Goal: Transaction & Acquisition: Purchase product/service

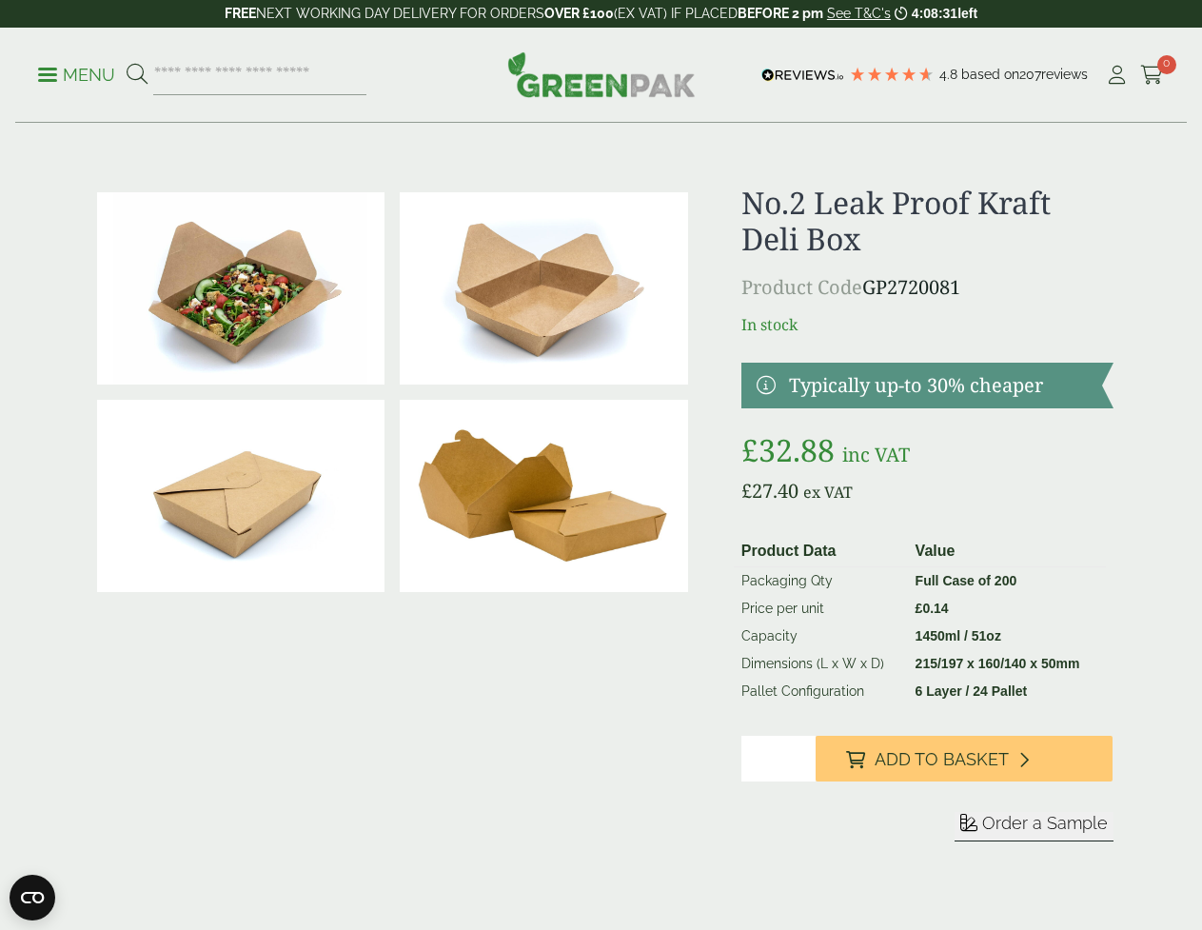
click at [40, 65] on p "Menu" at bounding box center [76, 75] width 77 height 23
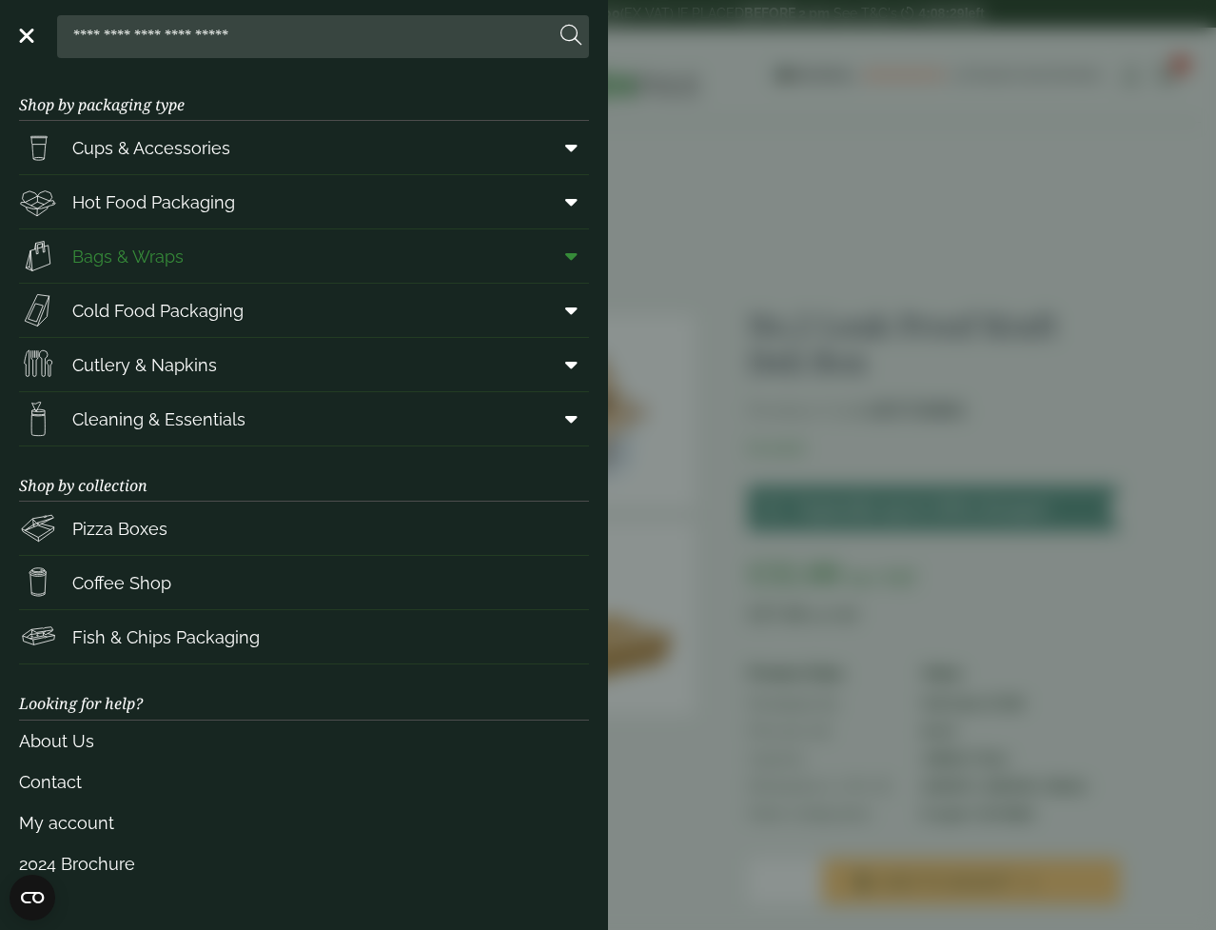
click at [226, 256] on link "Bags & Wraps" at bounding box center [304, 255] width 570 height 53
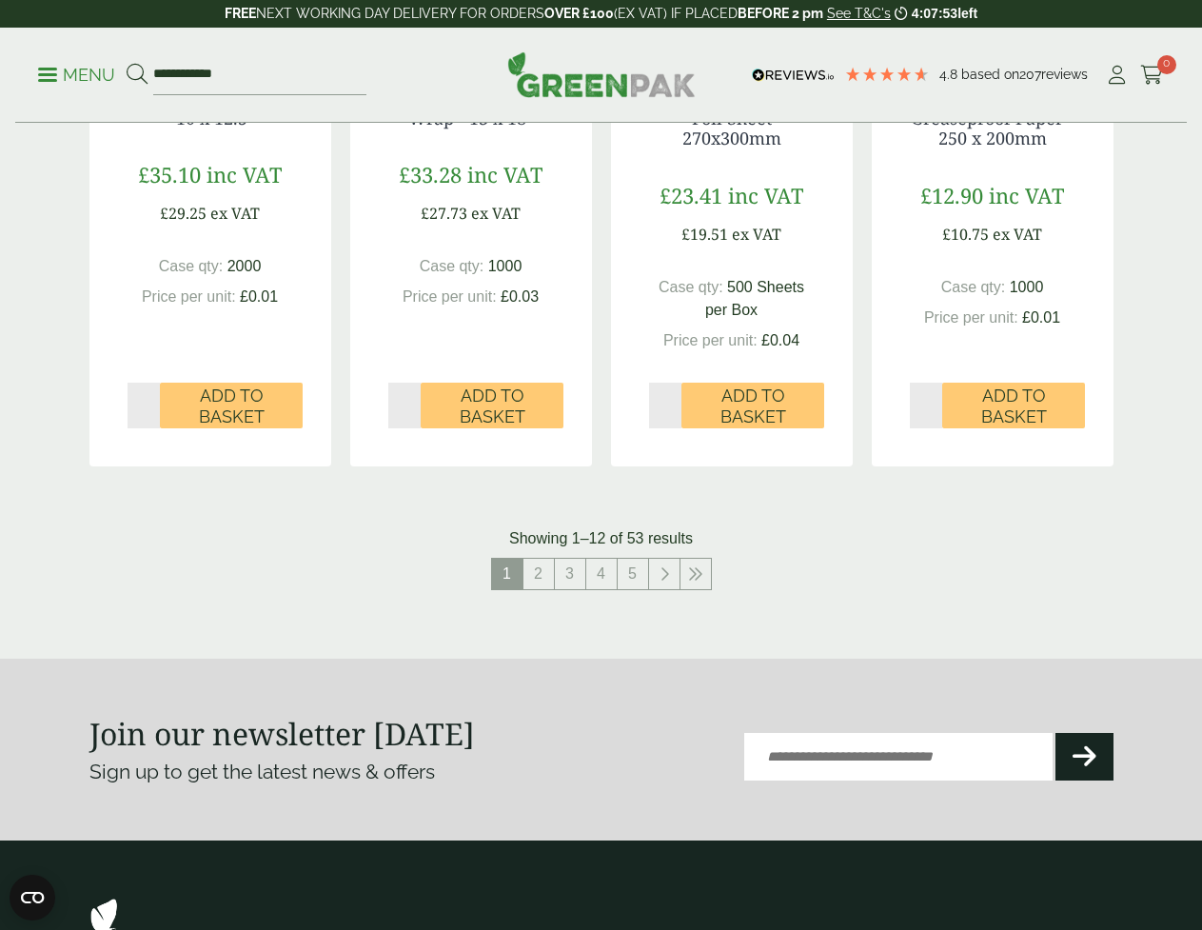
scroll to position [1998, 0]
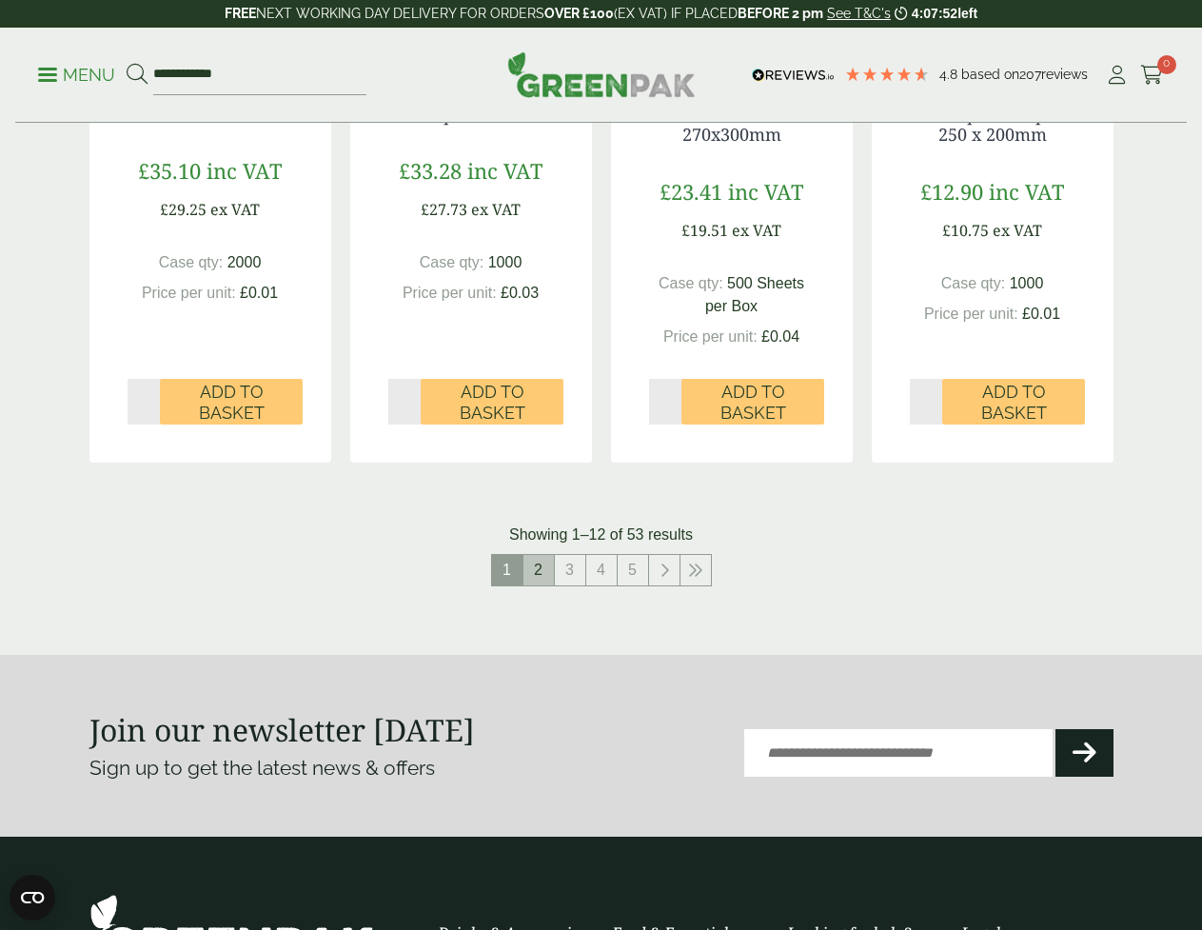
click at [540, 575] on link "2" at bounding box center [538, 570] width 30 height 30
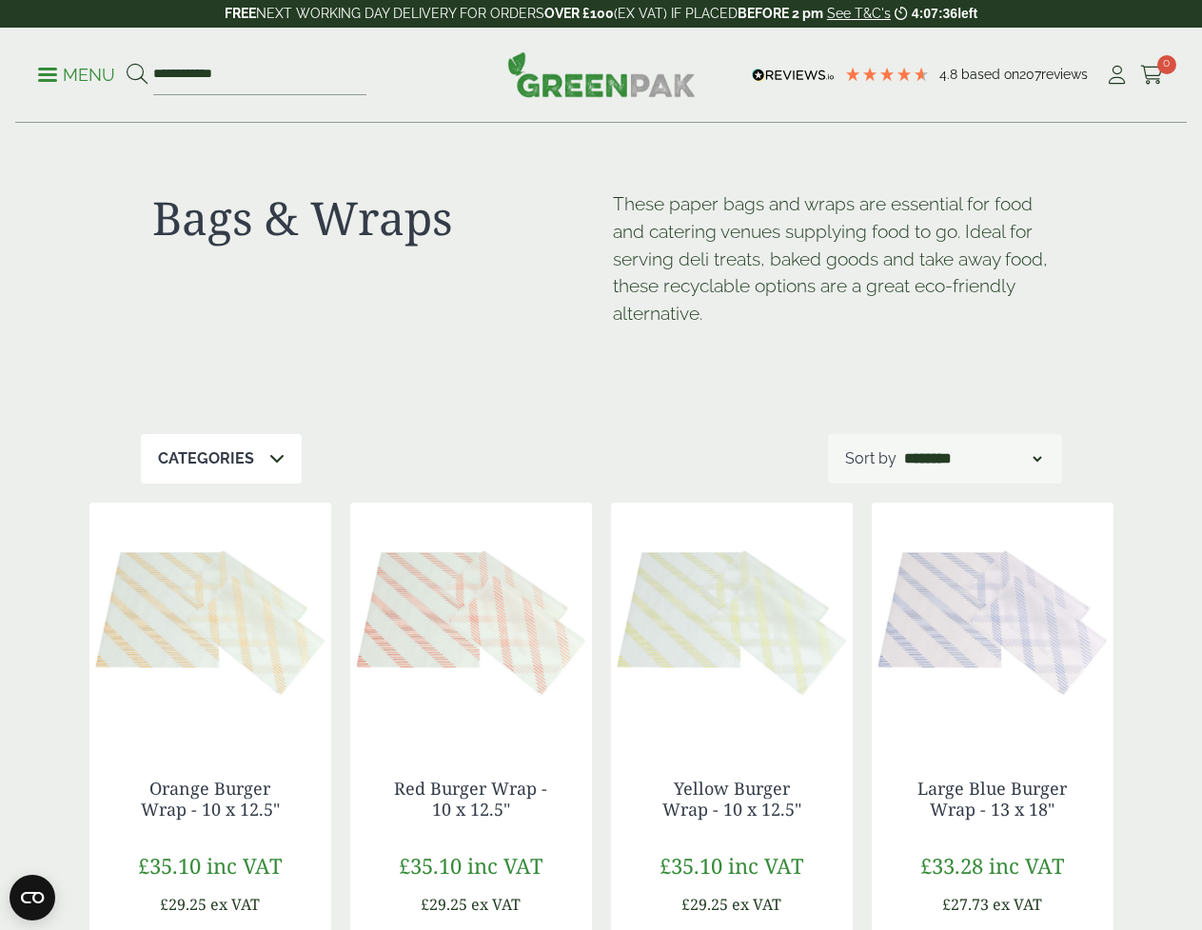
click at [52, 73] on span at bounding box center [47, 74] width 19 height 3
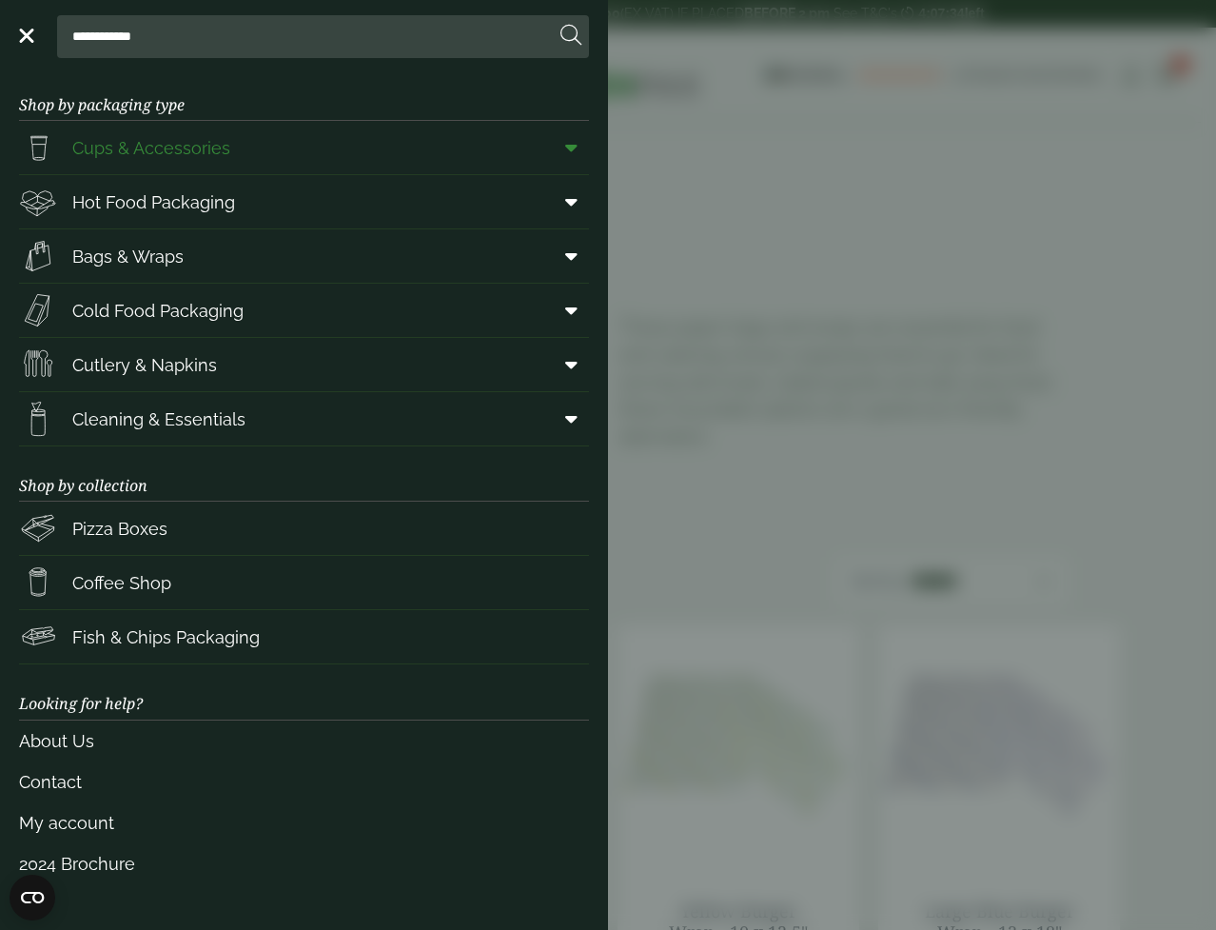
click at [146, 146] on span "Cups & Accessories" at bounding box center [151, 148] width 158 height 26
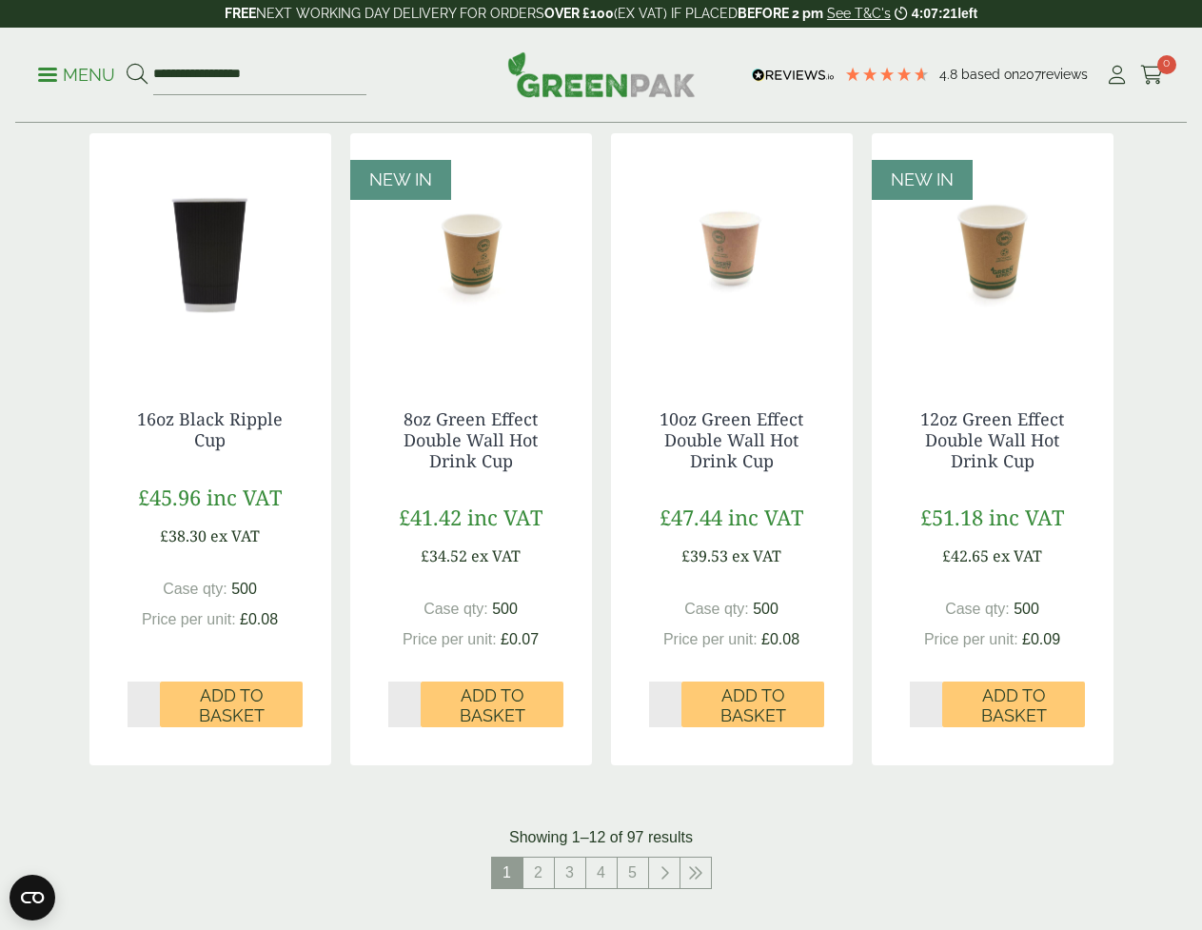
scroll to position [1618, 0]
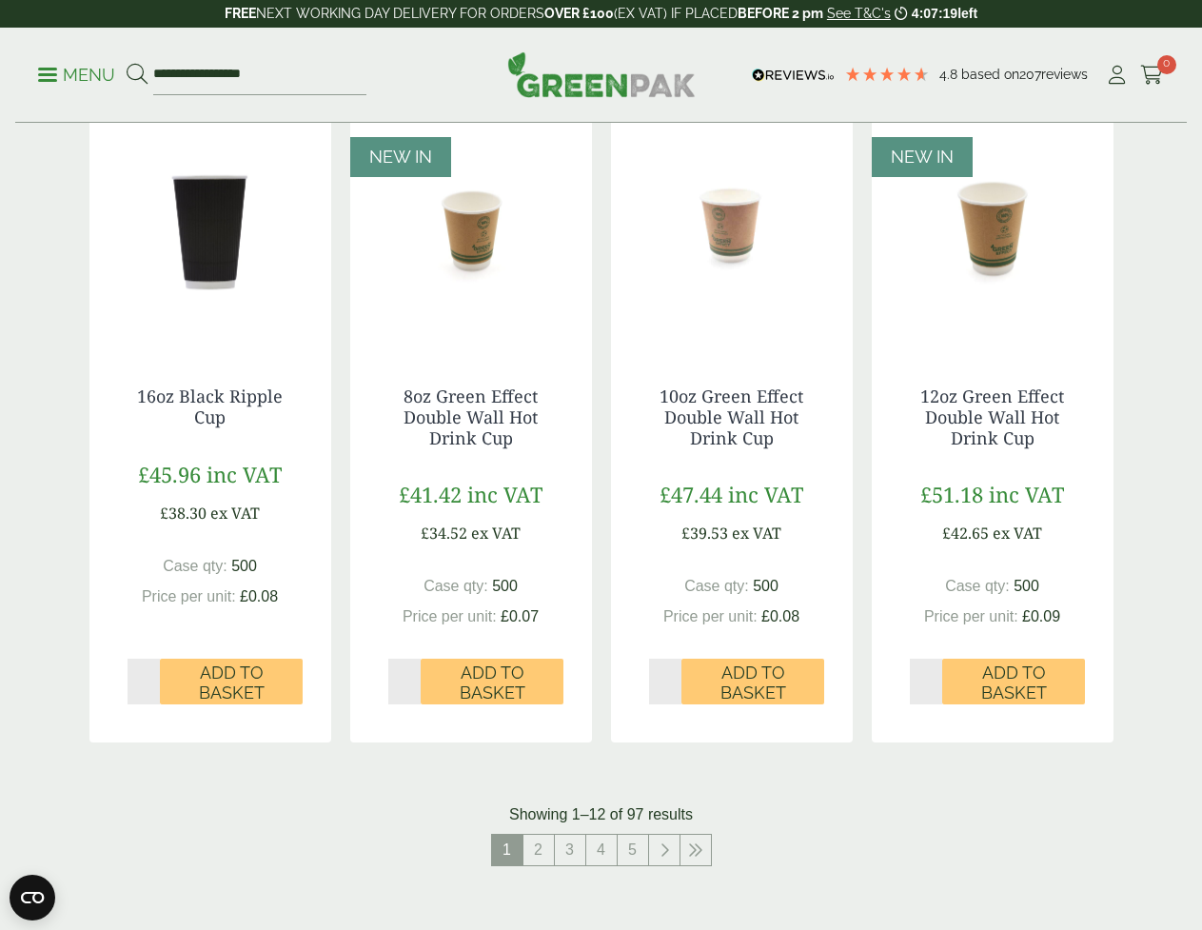
click at [214, 242] on img at bounding box center [210, 229] width 242 height 238
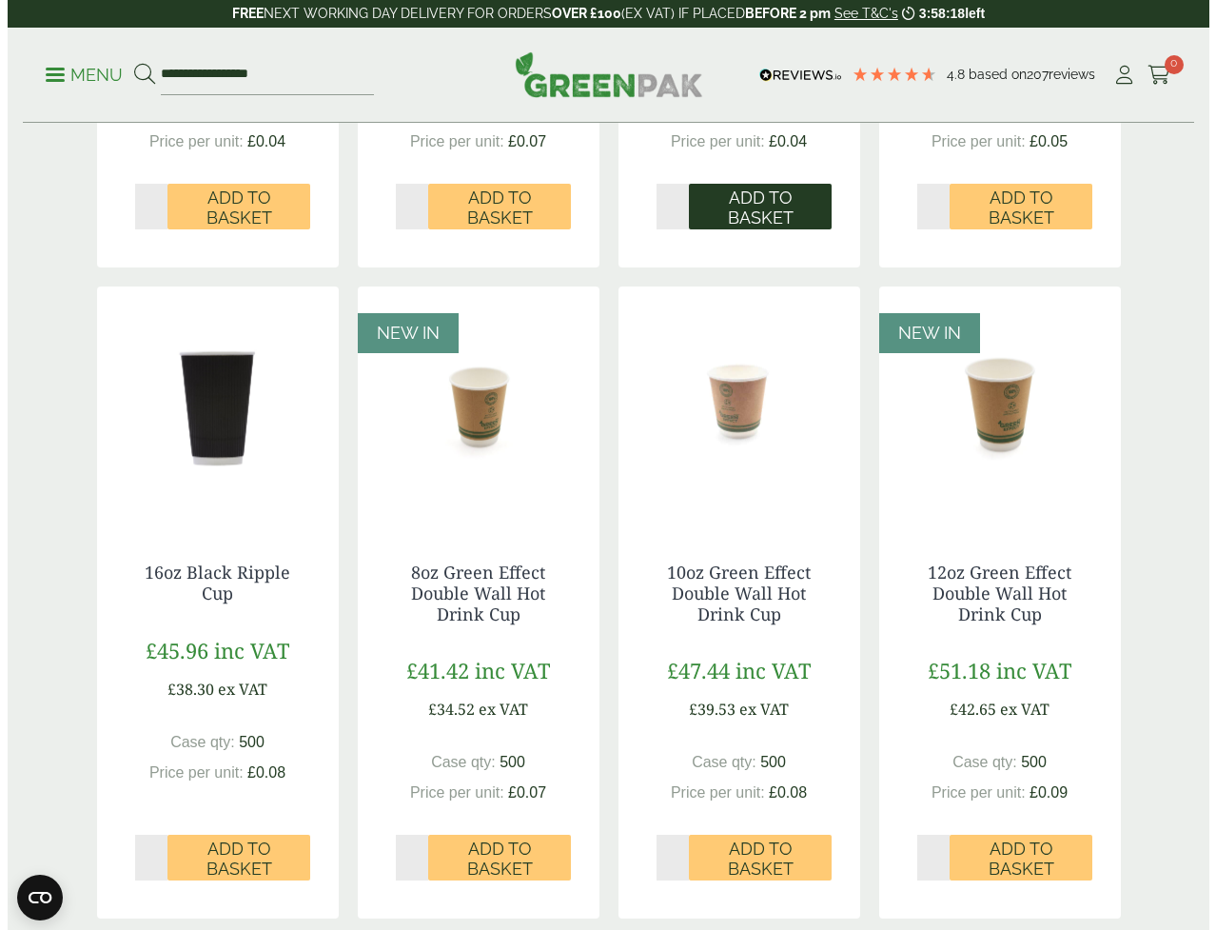
scroll to position [1332, 0]
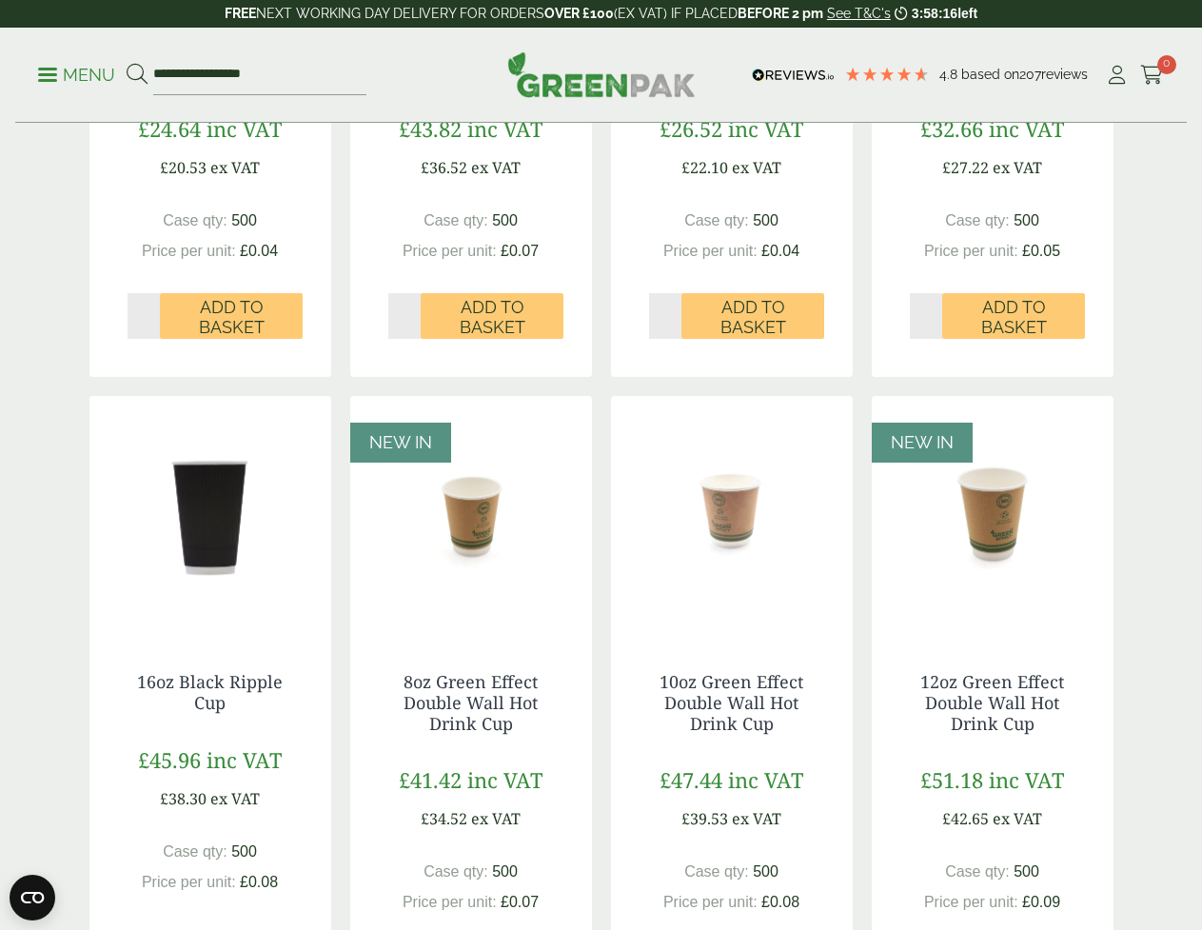
click at [51, 76] on p "Menu" at bounding box center [76, 75] width 77 height 23
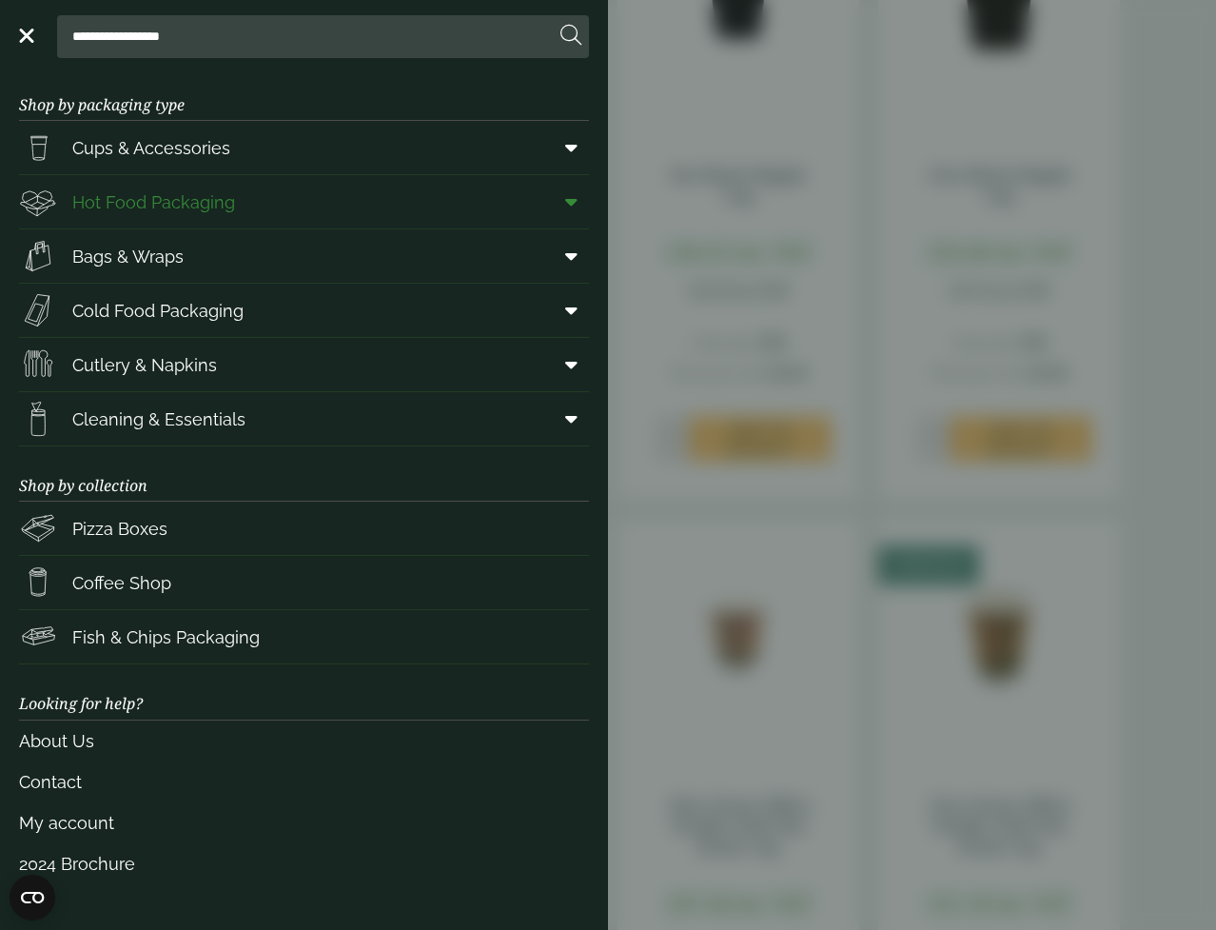
click at [177, 212] on span "Hot Food Packaging" at bounding box center [153, 202] width 163 height 26
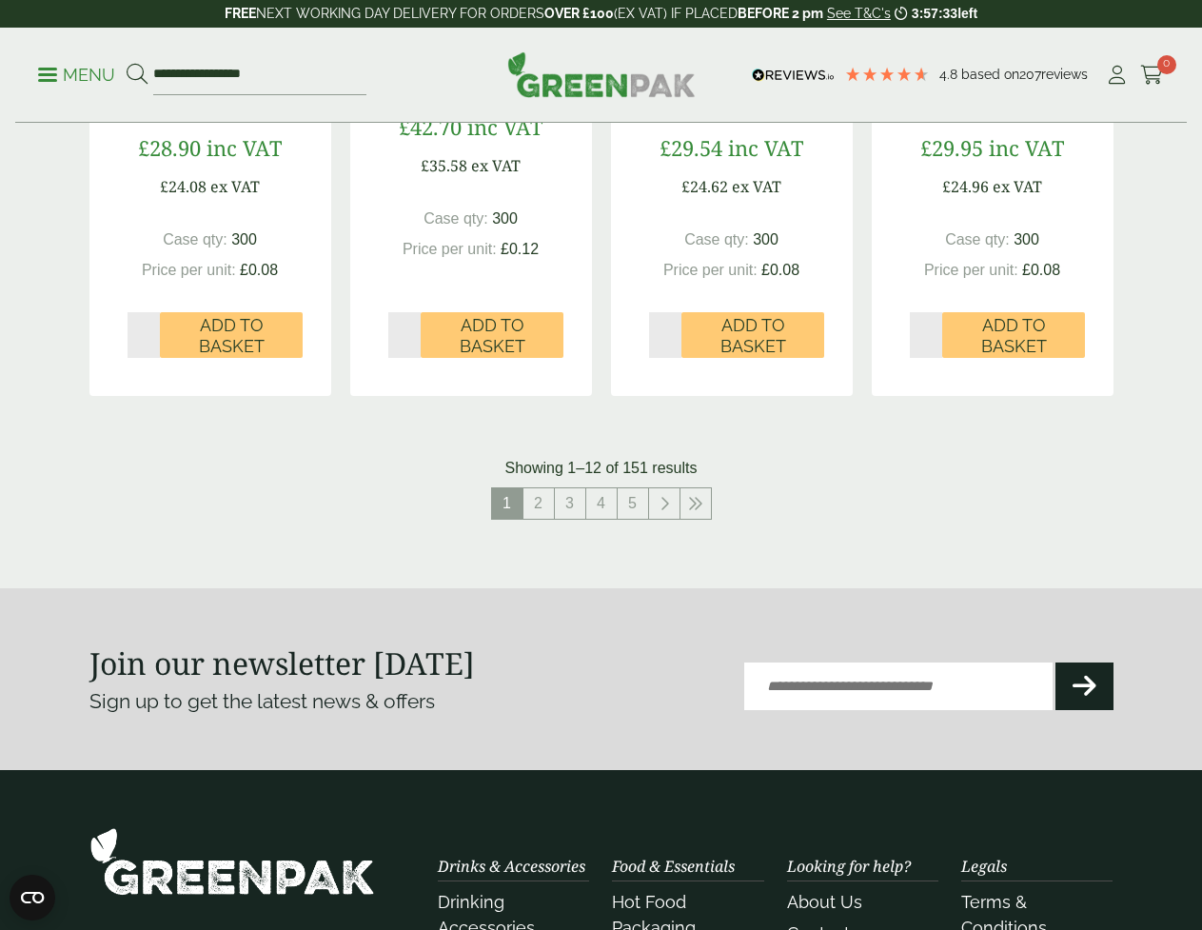
scroll to position [2093, 0]
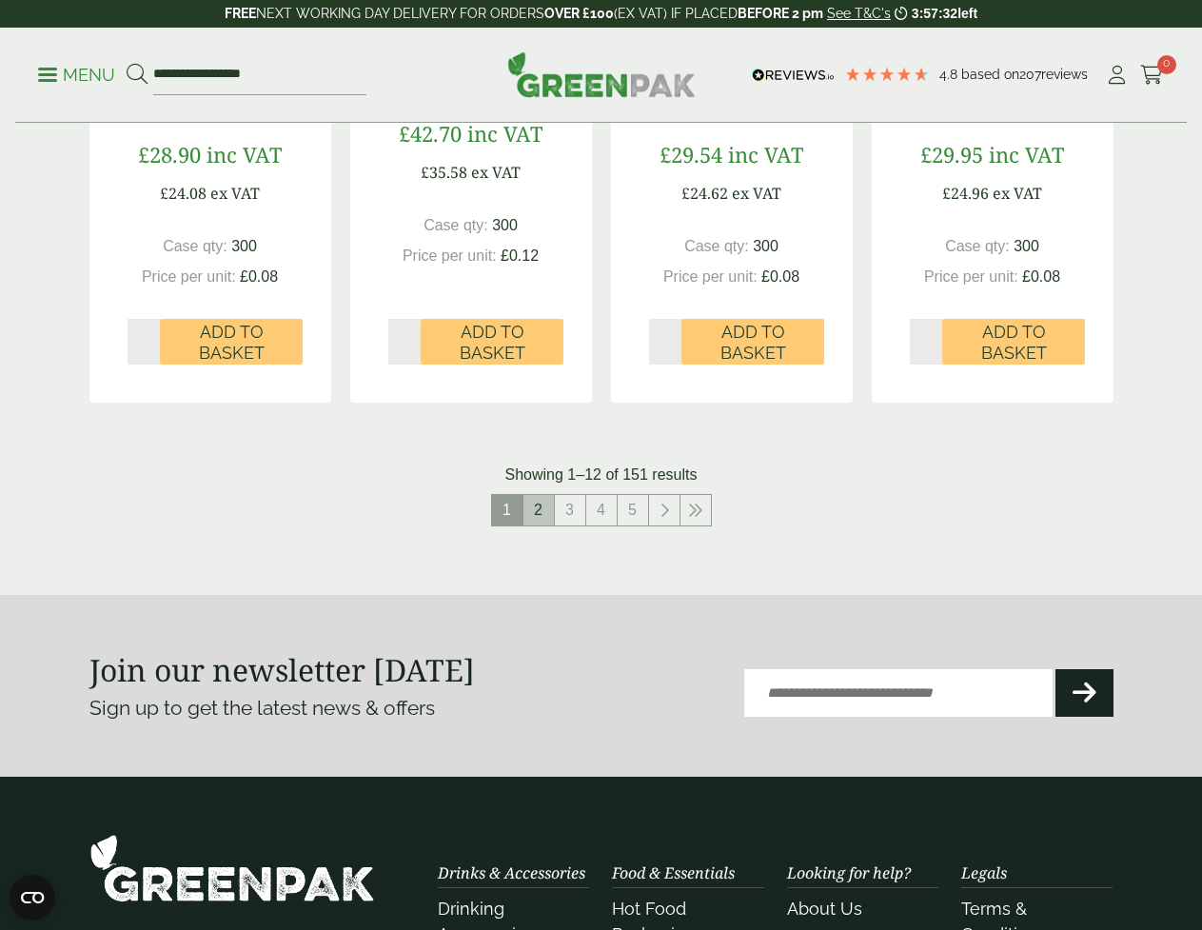
click at [528, 504] on link "2" at bounding box center [538, 510] width 30 height 30
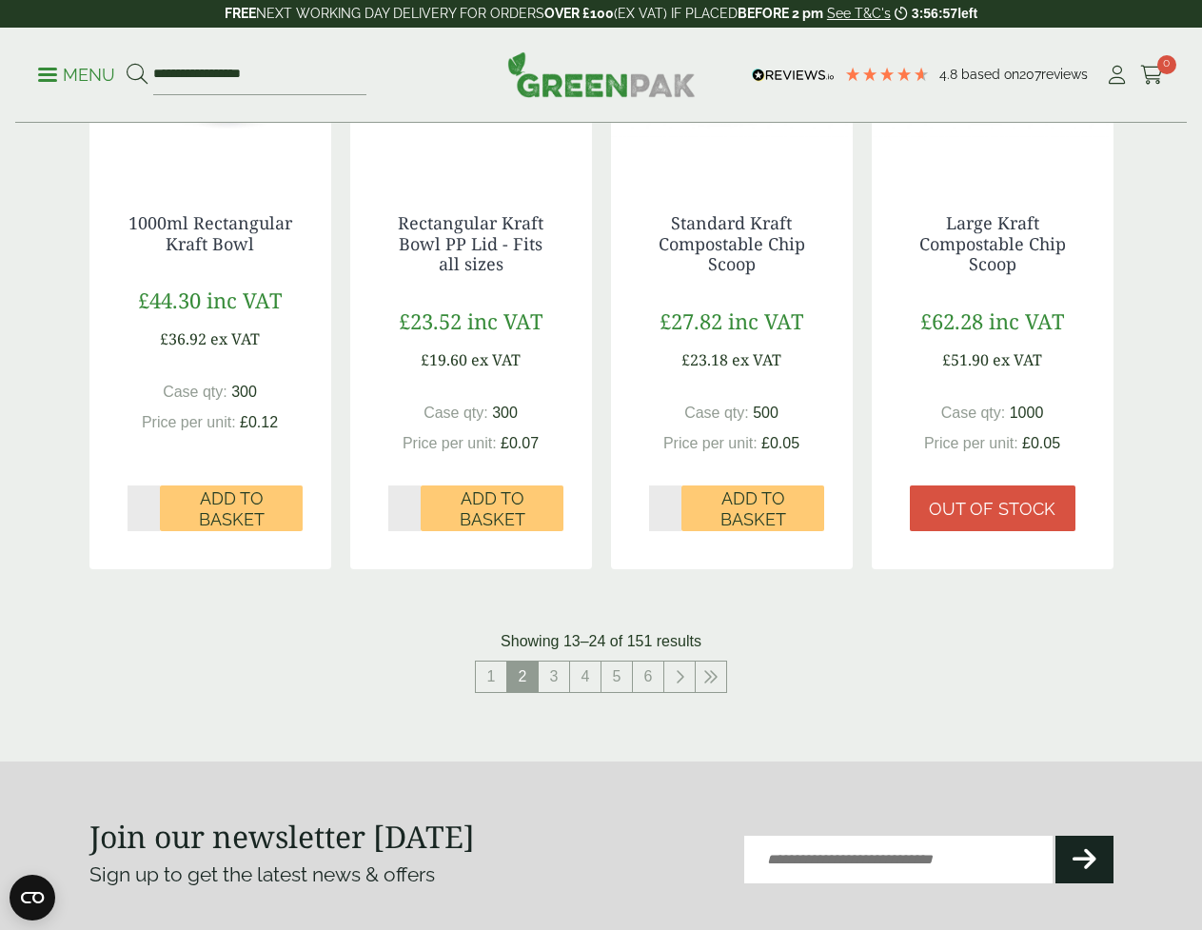
scroll to position [1998, 0]
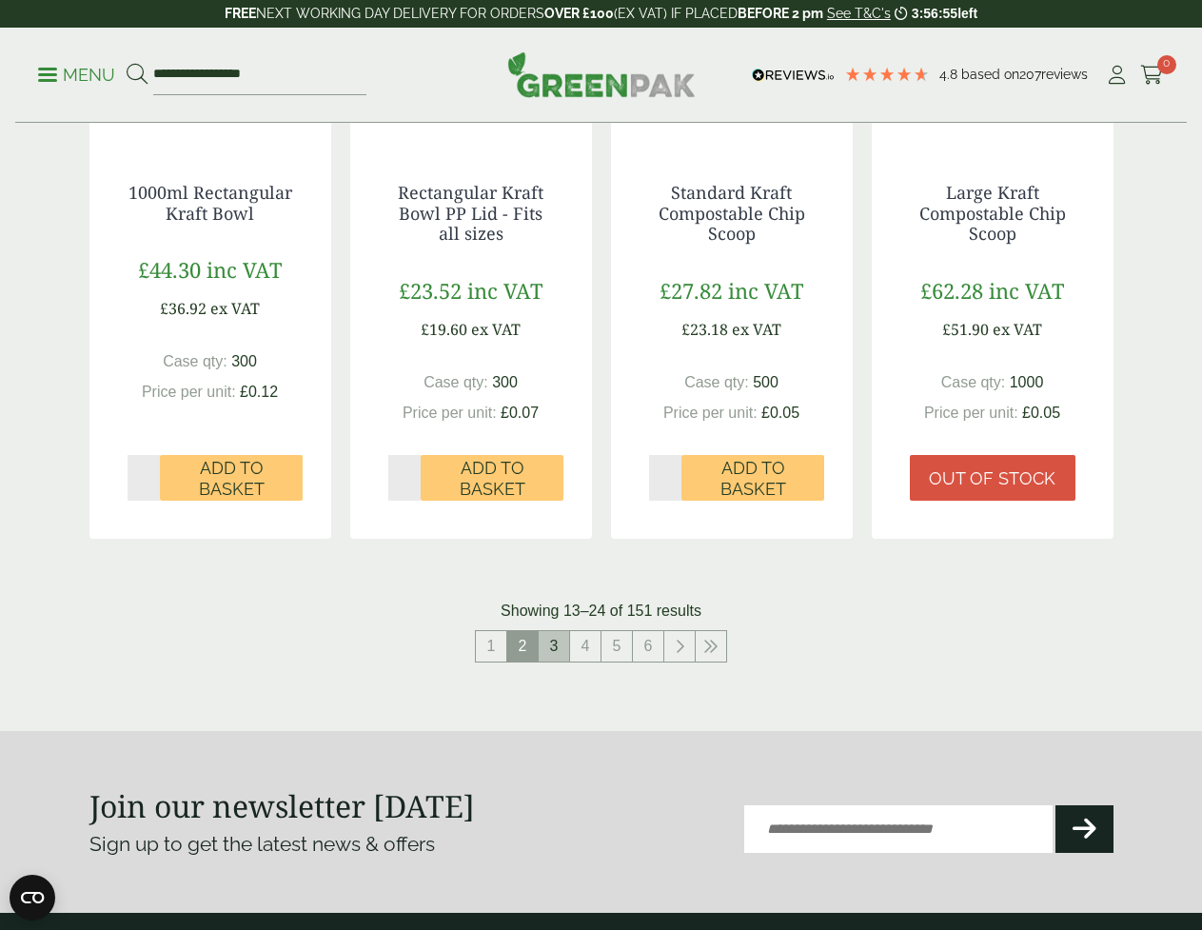
click at [552, 649] on link "3" at bounding box center [554, 646] width 30 height 30
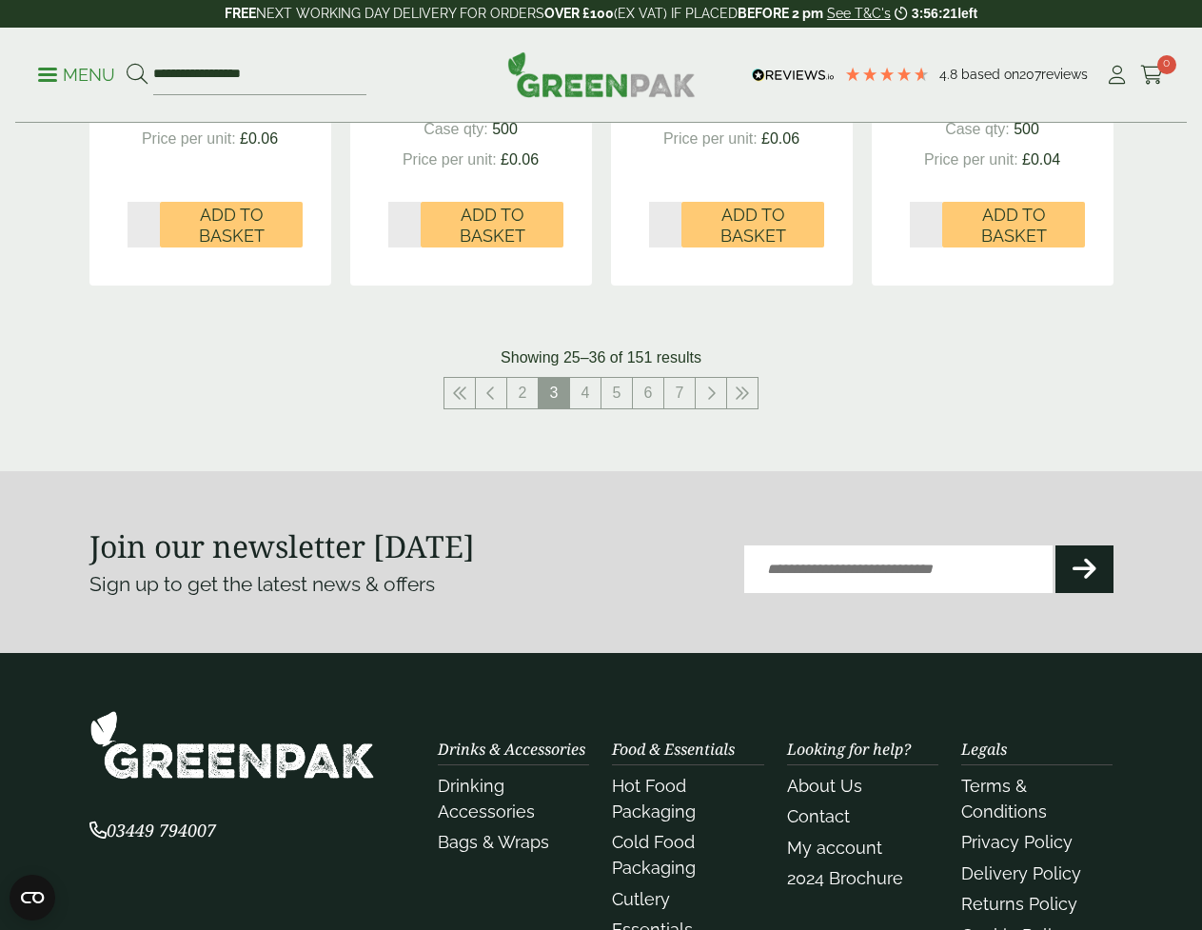
scroll to position [2284, 0]
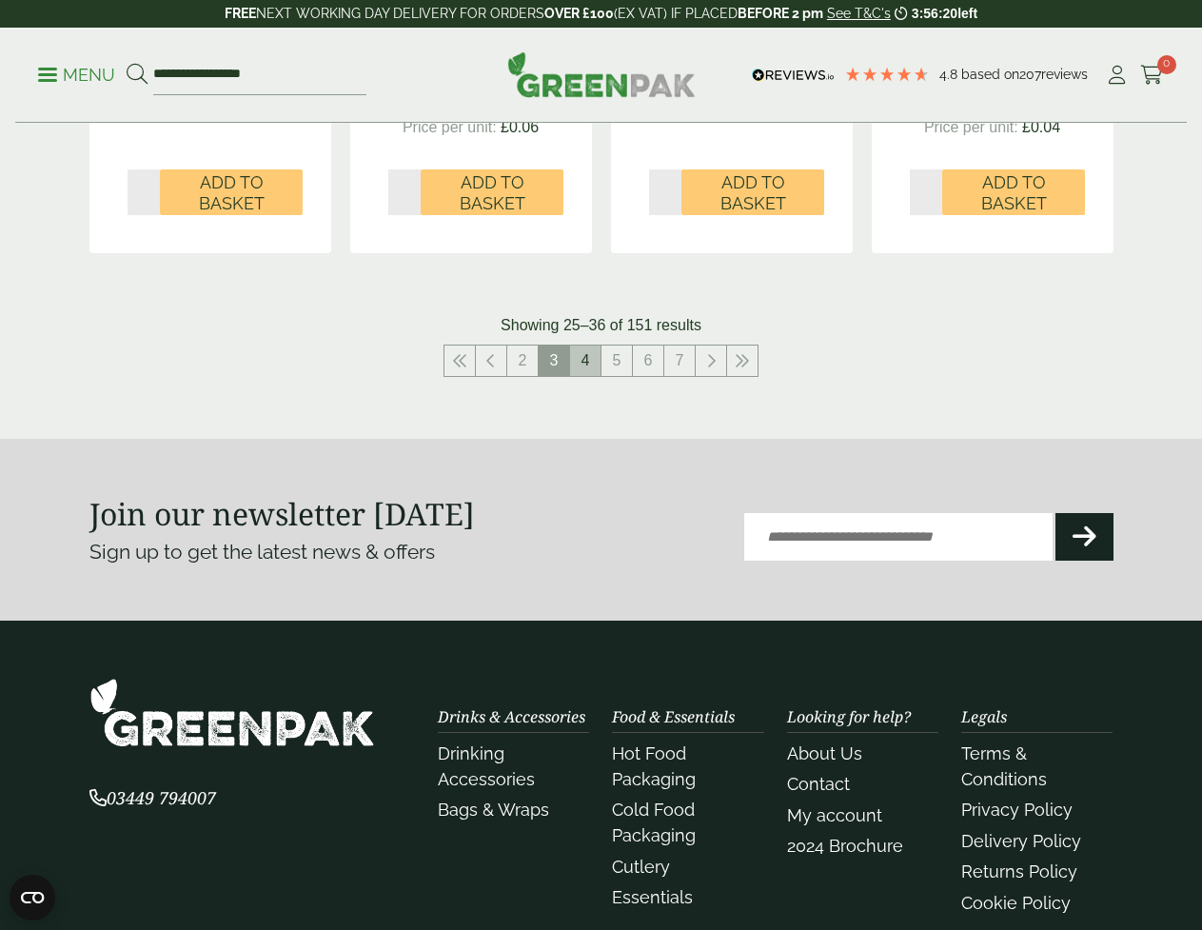
click at [575, 355] on link "4" at bounding box center [585, 360] width 30 height 30
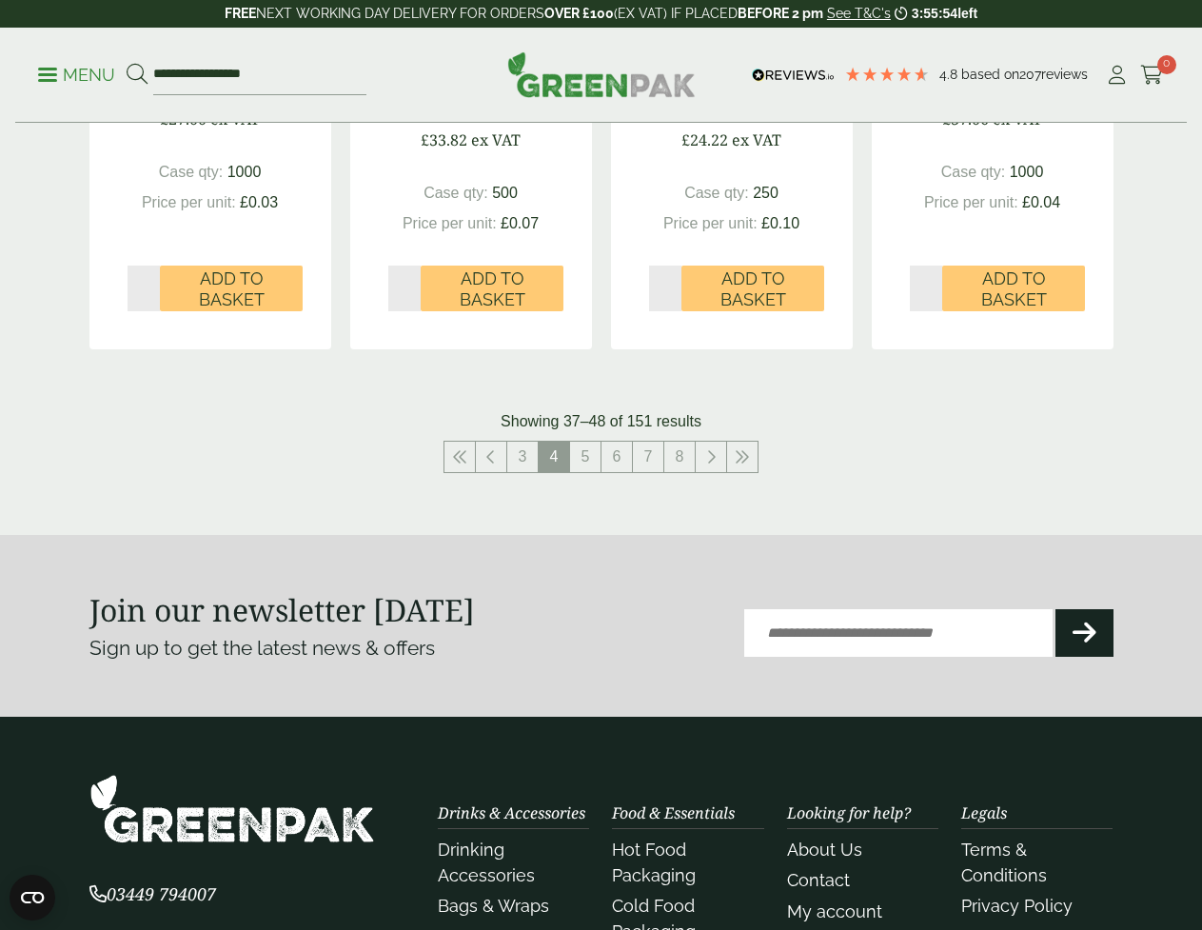
scroll to position [2188, 0]
click at [587, 442] on link "5" at bounding box center [585, 456] width 30 height 30
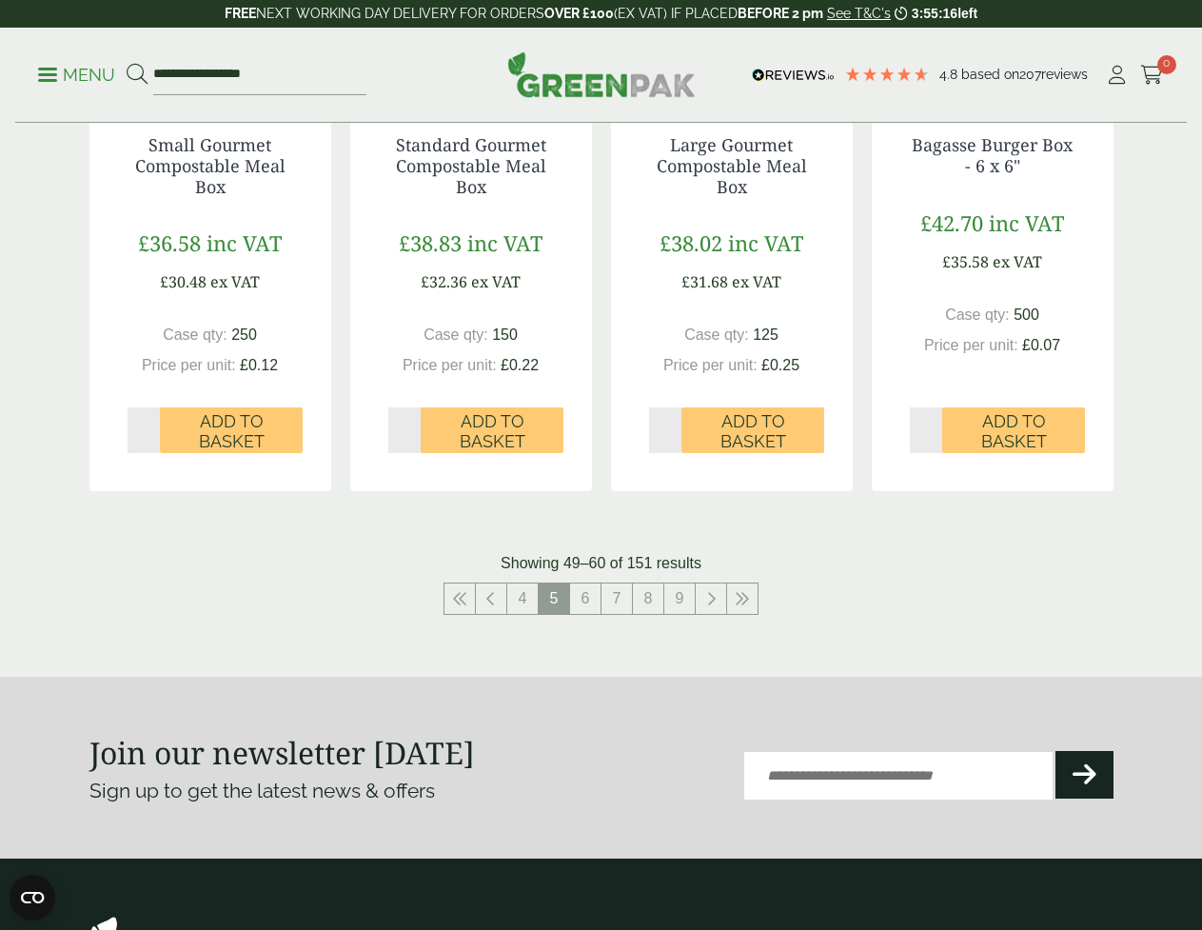
scroll to position [2093, 0]
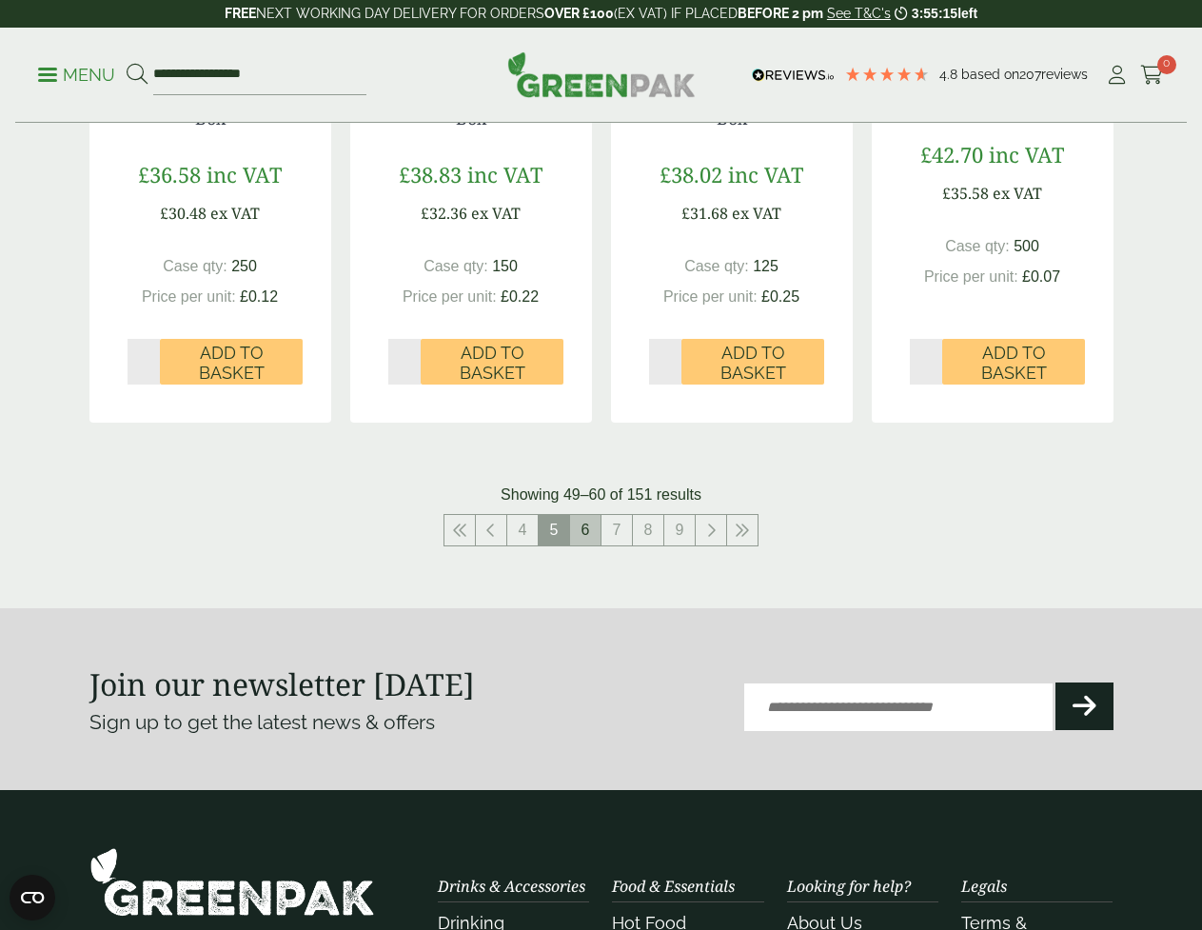
click at [588, 537] on link "6" at bounding box center [585, 530] width 30 height 30
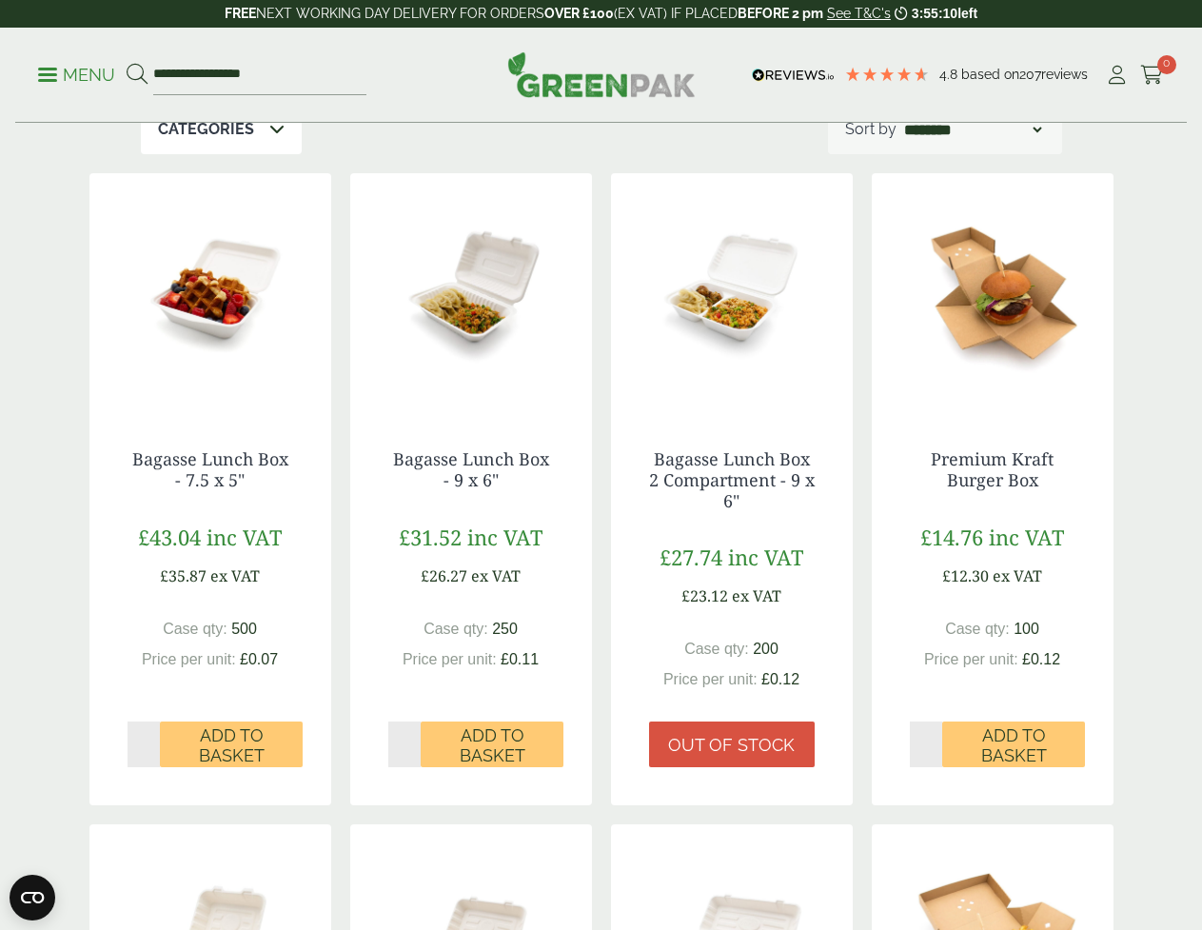
scroll to position [476, 0]
